Goal: Information Seeking & Learning: Learn about a topic

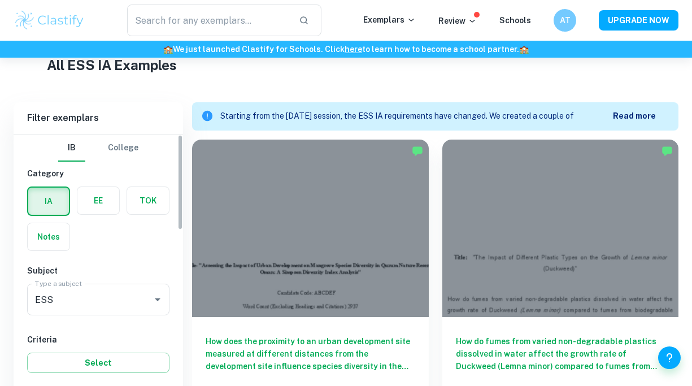
scroll to position [388, 0]
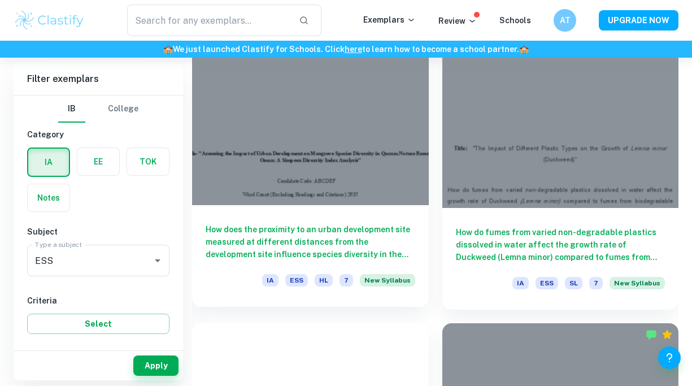
click at [326, 175] on div at bounding box center [310, 116] width 237 height 177
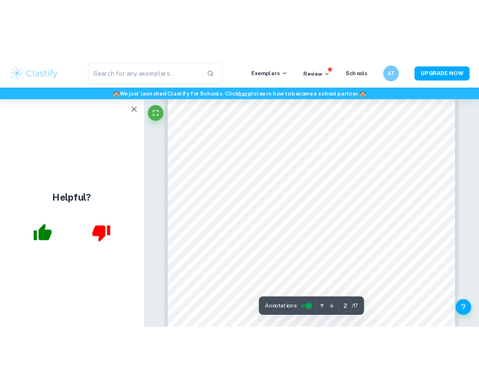
scroll to position [766, 0]
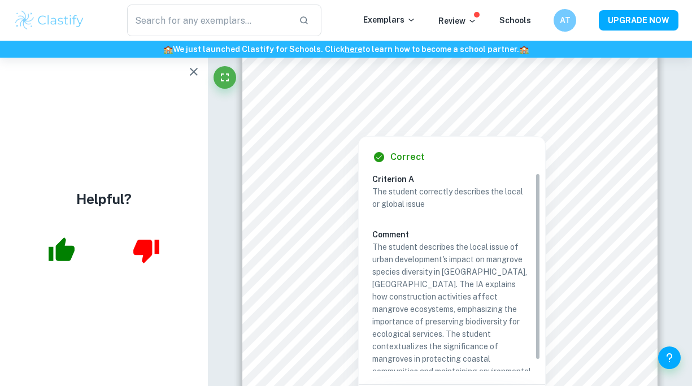
click at [186, 66] on button "button" at bounding box center [194, 71] width 23 height 23
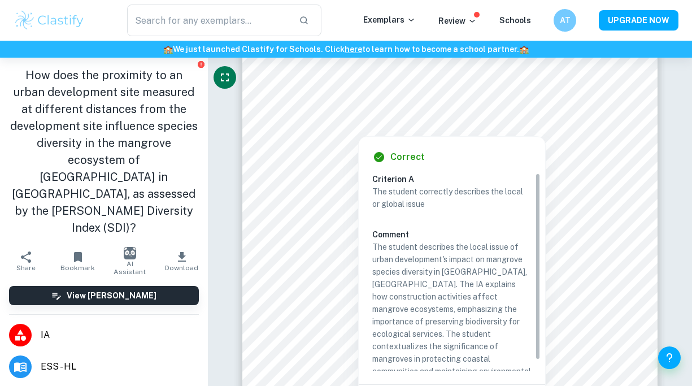
click at [219, 78] on icon "Fullscreen" at bounding box center [225, 78] width 14 height 14
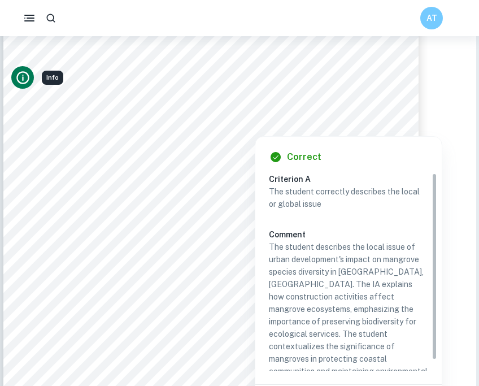
type input "2"
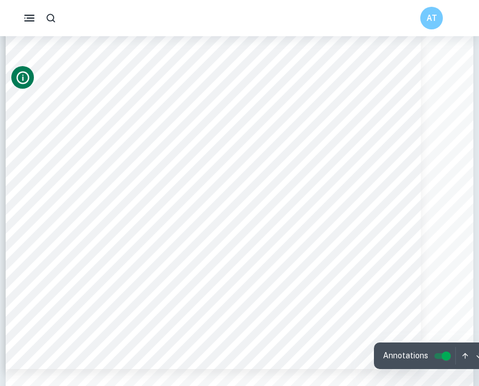
scroll to position [976, 0]
